Goal: Contribute content: Contribute content

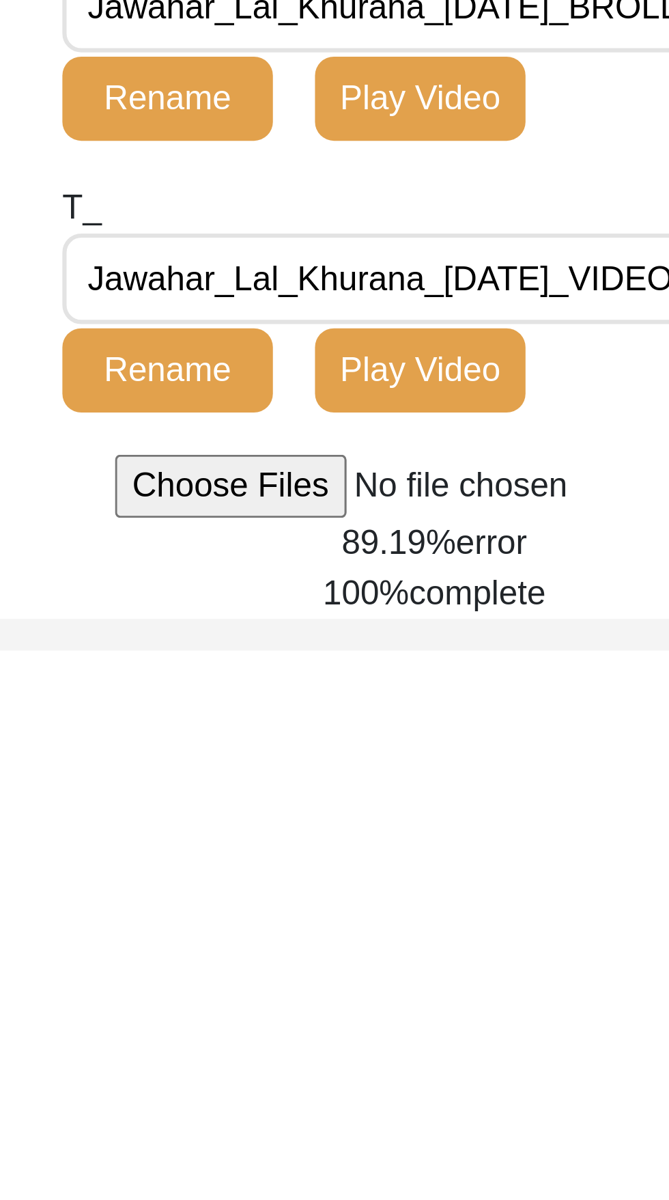
click at [535, 692] on span "error" at bounding box center [541, 686] width 23 height 12
click at [535, 833] on div "Back to Dashboard Interview ID: T13376 Interviewee: [PERSON_NAME] [PERSON_NAME]…" at bounding box center [334, 475] width 669 height 840
click at [595, 898] on body "The 1947 Partition Archive New Interview Dashboard Logout Back to Dashboard Int…" at bounding box center [334, 493] width 669 height 987
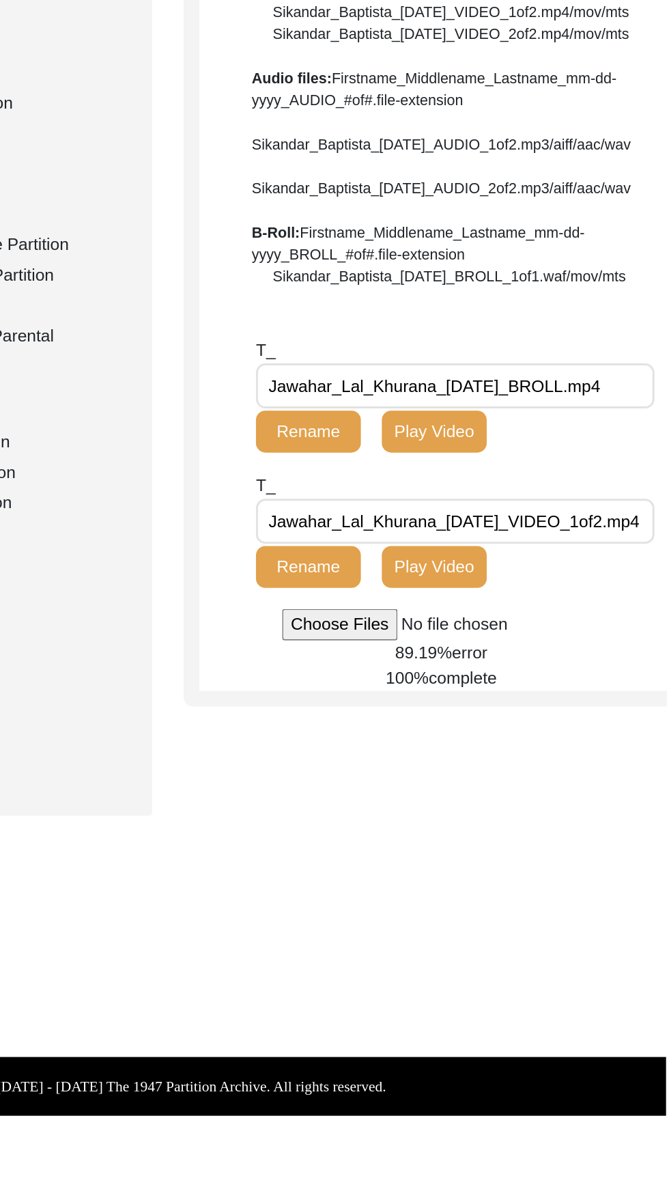
click at [532, 692] on span "error" at bounding box center [541, 686] width 23 height 12
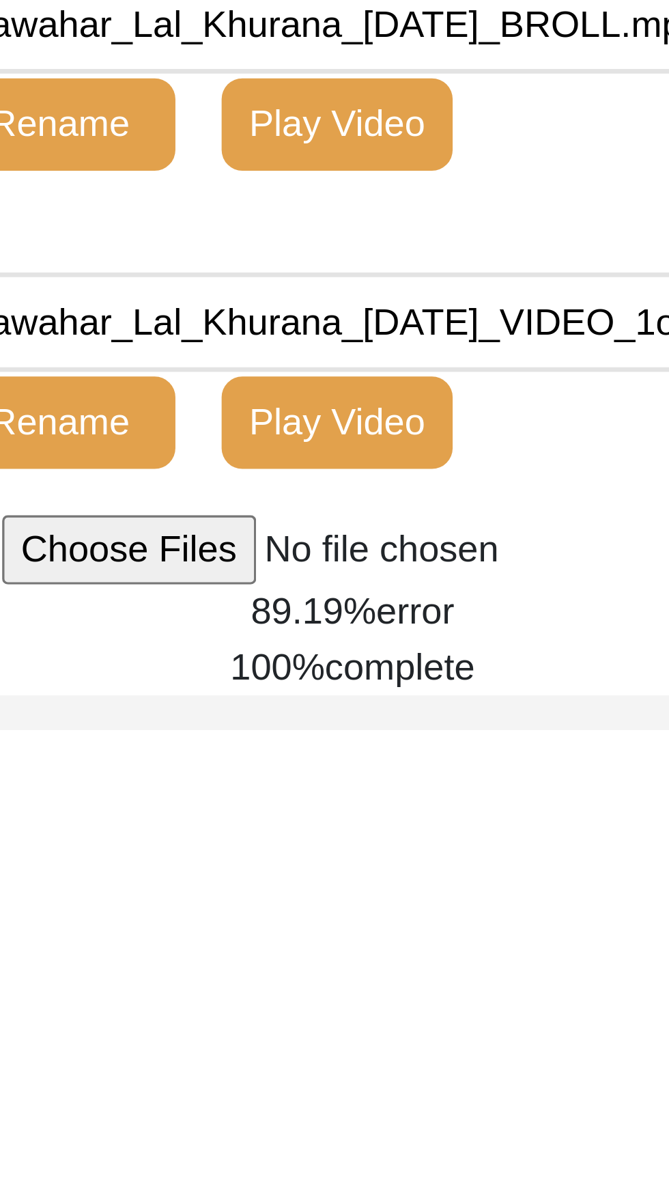
click at [466, 678] on input "file" at bounding box center [522, 667] width 207 height 20
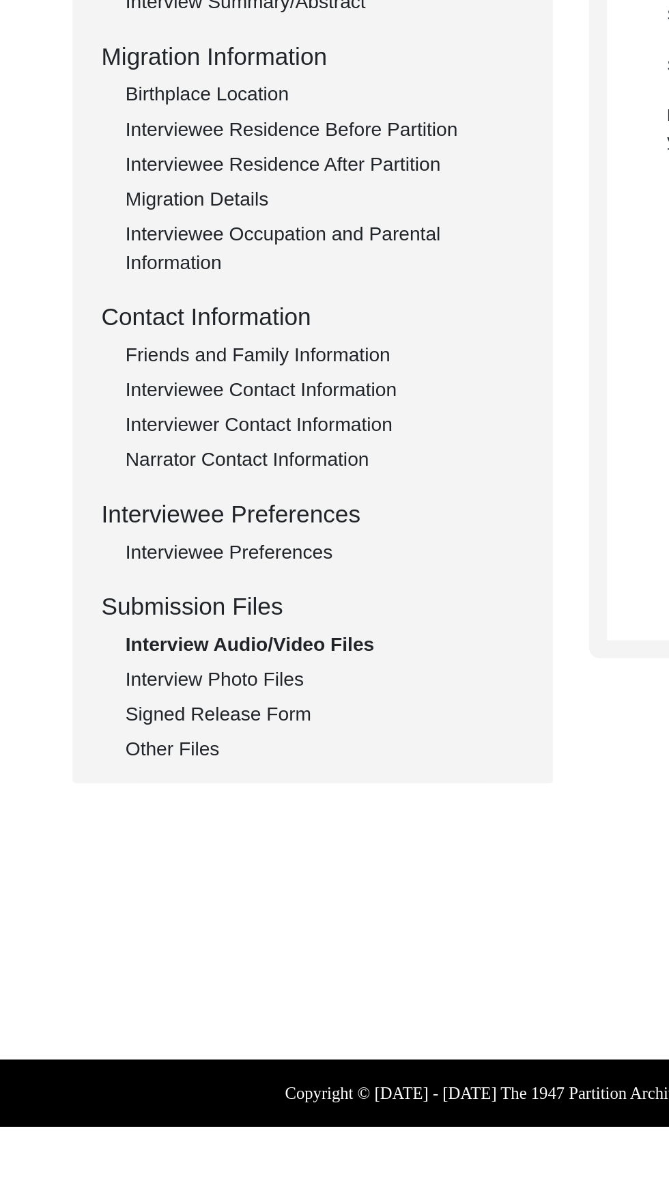
click at [182, 735] on div "Interview Photo Files" at bounding box center [204, 733] width 227 height 16
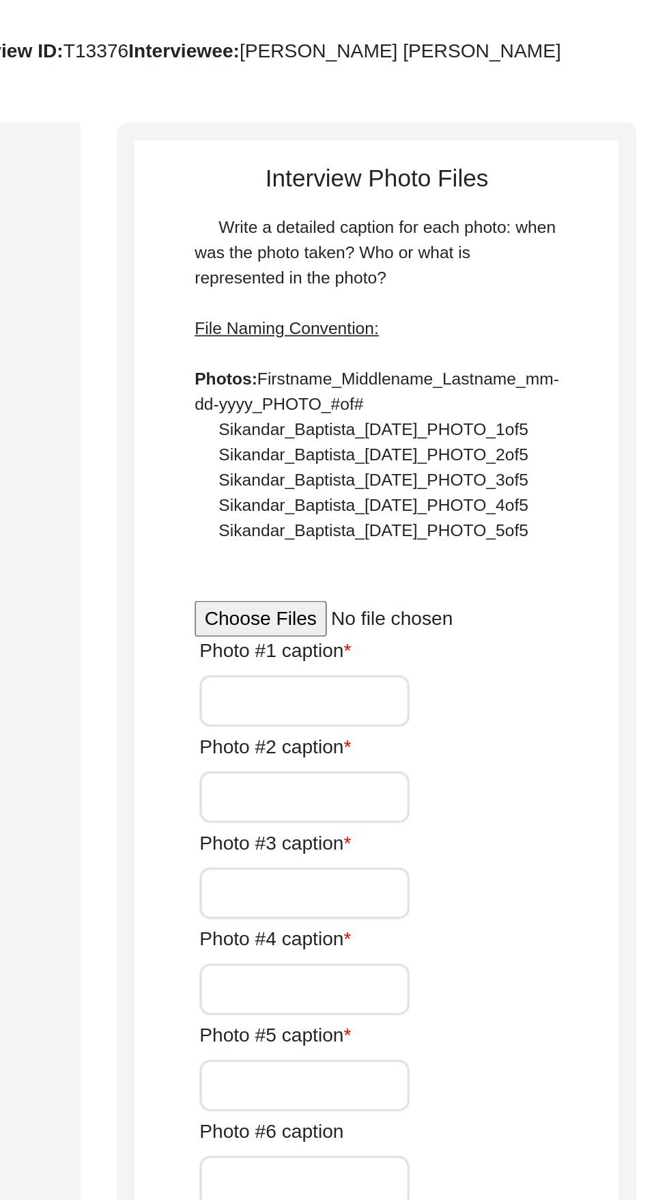
click at [431, 444] on input "file" at bounding box center [502, 434] width 207 height 20
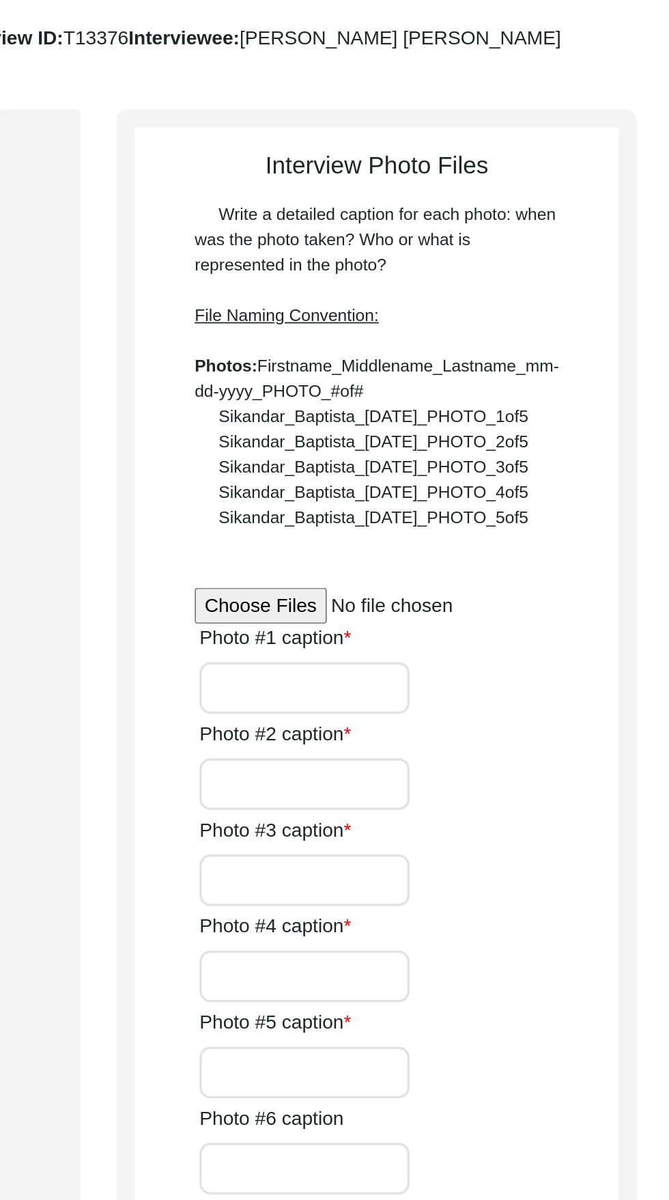
type input "C:\fakepath\Jawahar_Lal_Khurana_[DATE]_PHOTO_5of5.jpg"
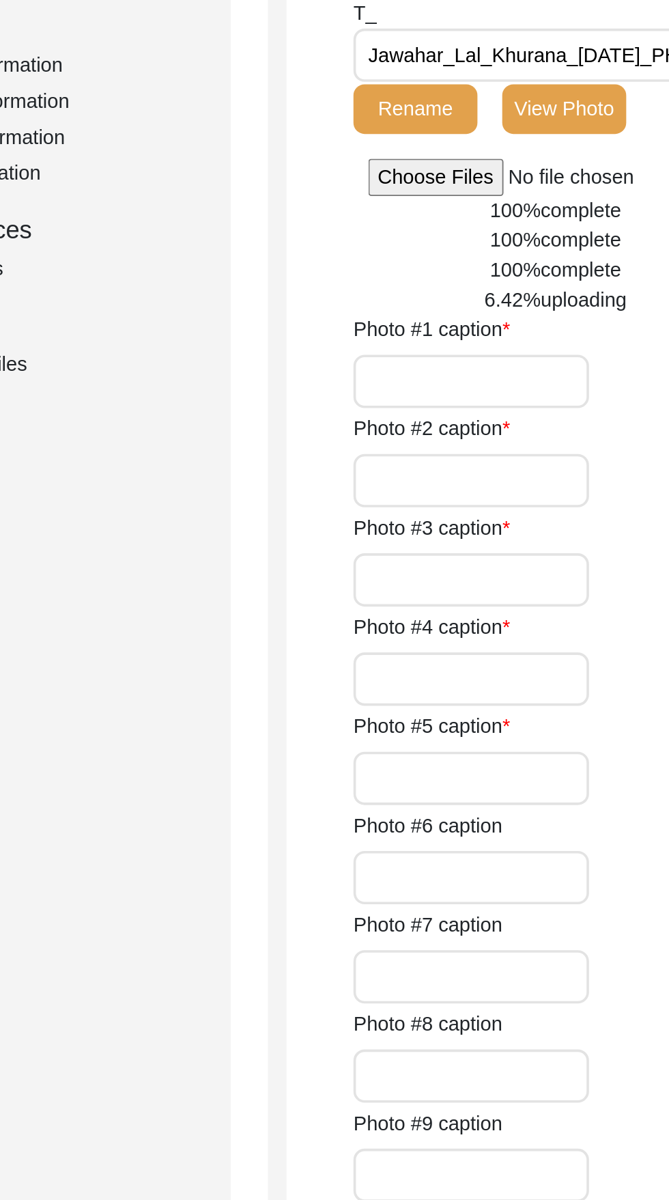
scroll to position [294, 0]
